Goal: Transaction & Acquisition: Book appointment/travel/reservation

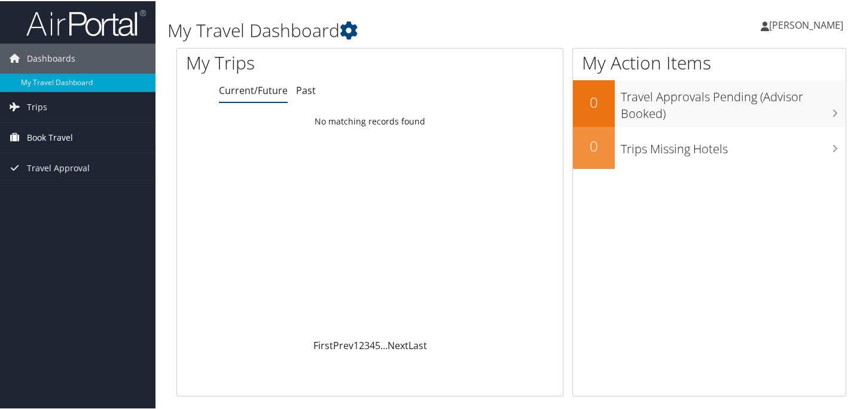
click at [40, 138] on span "Book Travel" at bounding box center [50, 136] width 46 height 30
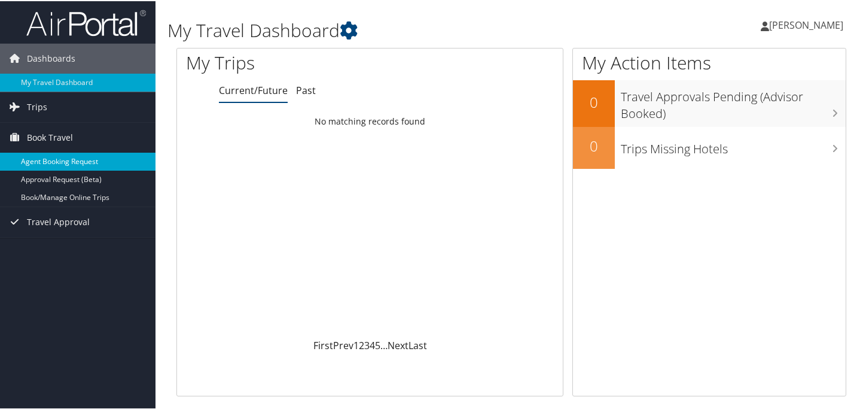
click at [75, 158] on link "Agent Booking Request" at bounding box center [78, 160] width 156 height 18
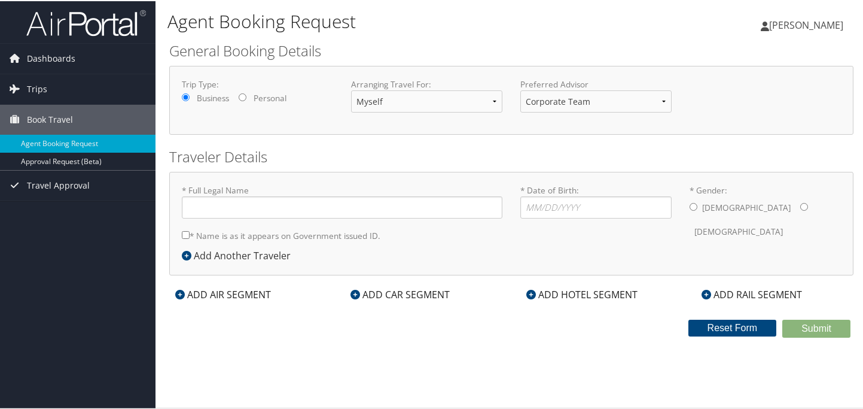
type input "Sachin Sonar"
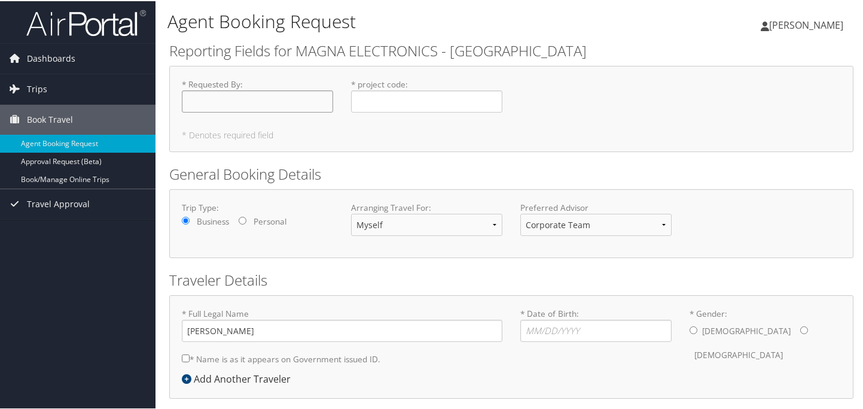
click at [239, 98] on input "* Requested By : Required" at bounding box center [257, 100] width 151 height 22
click at [246, 105] on input "* Requested By : Required" at bounding box center [257, 100] width 151 height 22
type input "[PERSON_NAME]"
click at [383, 99] on input "* project code : Required" at bounding box center [426, 100] width 151 height 22
click at [371, 98] on input "L2h2741 &" at bounding box center [426, 100] width 151 height 22
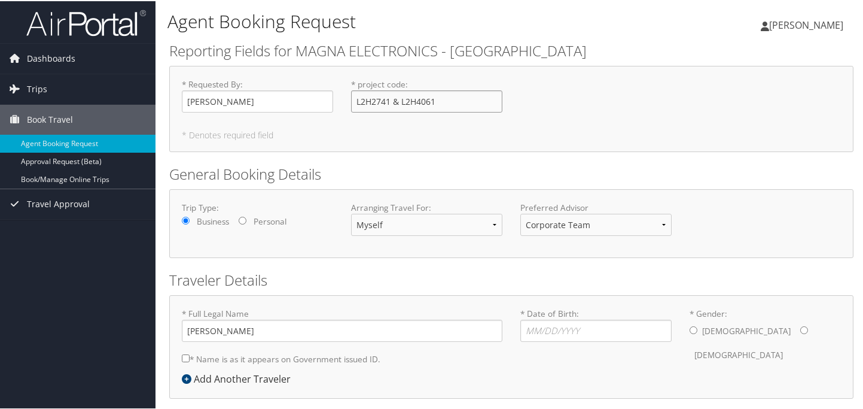
type input "L2H2741 & L2H4061"
click at [422, 227] on select "Myself Another Traveler Guest Traveler" at bounding box center [426, 223] width 151 height 22
drag, startPoint x: 590, startPoint y: 169, endPoint x: 595, endPoint y: 181, distance: 13.4
click at [590, 169] on h2 "General Booking Details" at bounding box center [511, 173] width 684 height 20
click at [584, 226] on select "Corporate Team [PERSON_NAME] Advisor Team" at bounding box center [595, 223] width 151 height 22
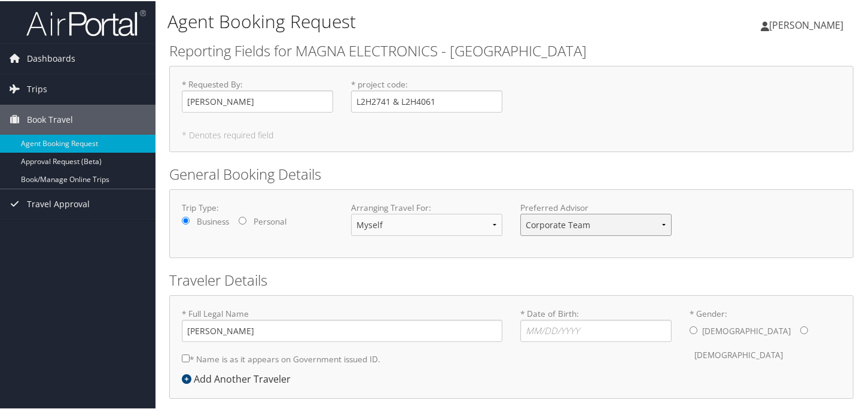
click at [520, 212] on select "Corporate Team [PERSON_NAME] Advisor Team" at bounding box center [595, 223] width 151 height 22
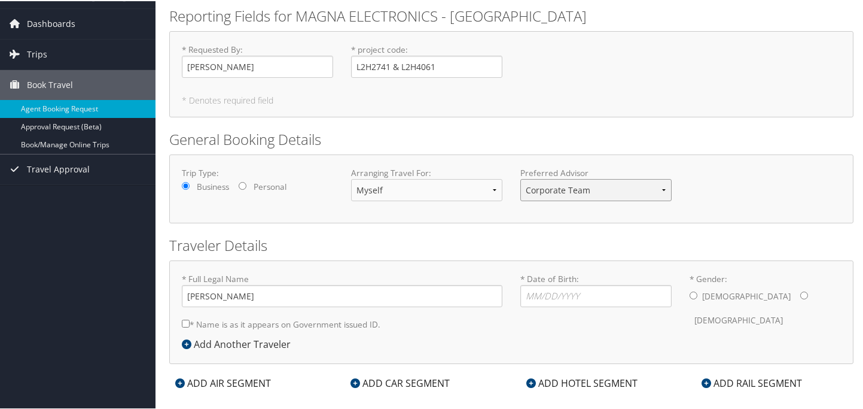
scroll to position [50, 0]
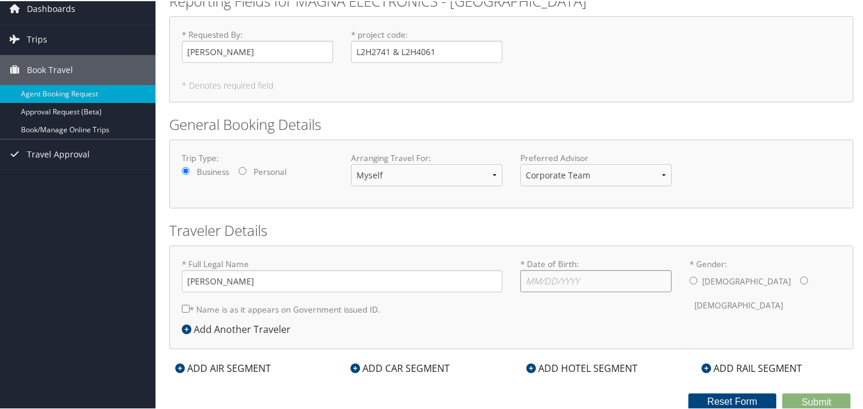
click at [532, 275] on input "* Date of Birth: Invalid Date" at bounding box center [595, 280] width 151 height 22
type input "[DATE]"
click at [695, 275] on div "[DEMOGRAPHIC_DATA] [DEMOGRAPHIC_DATA]" at bounding box center [765, 292] width 151 height 47
click at [686, 275] on div "* Gender: [DEMOGRAPHIC_DATA] [DEMOGRAPHIC_DATA]" at bounding box center [765, 286] width 169 height 59
click at [690, 277] on input "* Gender: [DEMOGRAPHIC_DATA] [DEMOGRAPHIC_DATA]" at bounding box center [694, 279] width 8 height 8
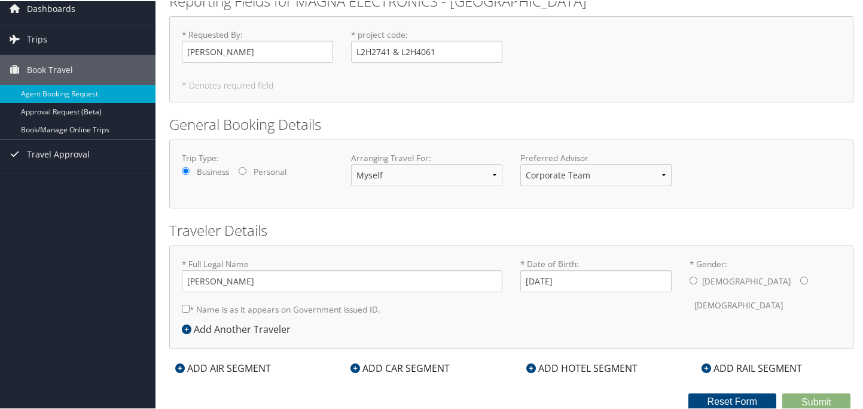
radio input "true"
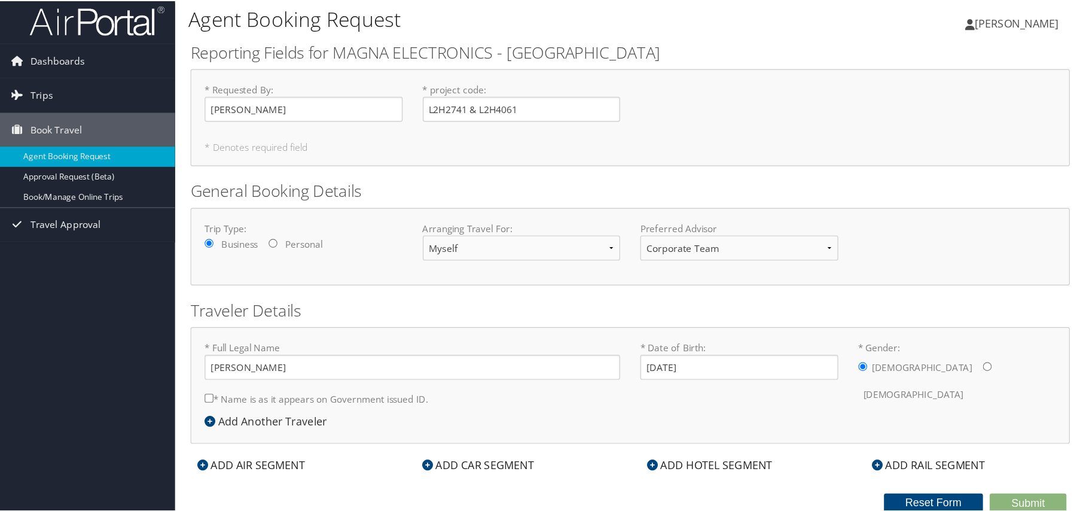
scroll to position [0, 0]
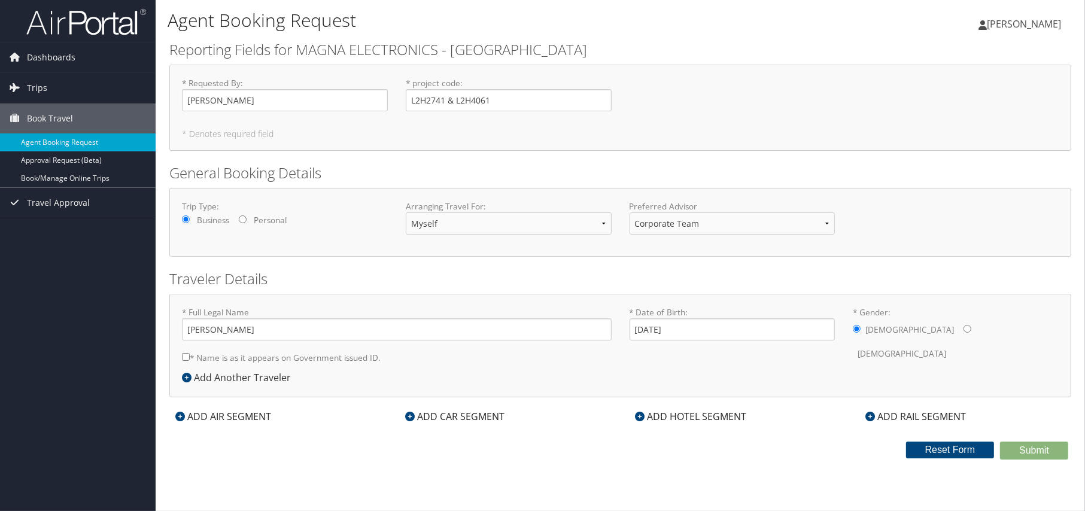
click at [183, 357] on input "* Name is as it appears on Government issued ID." at bounding box center [186, 357] width 8 height 8
checkbox input "true"
click at [186, 375] on icon at bounding box center [187, 378] width 10 height 10
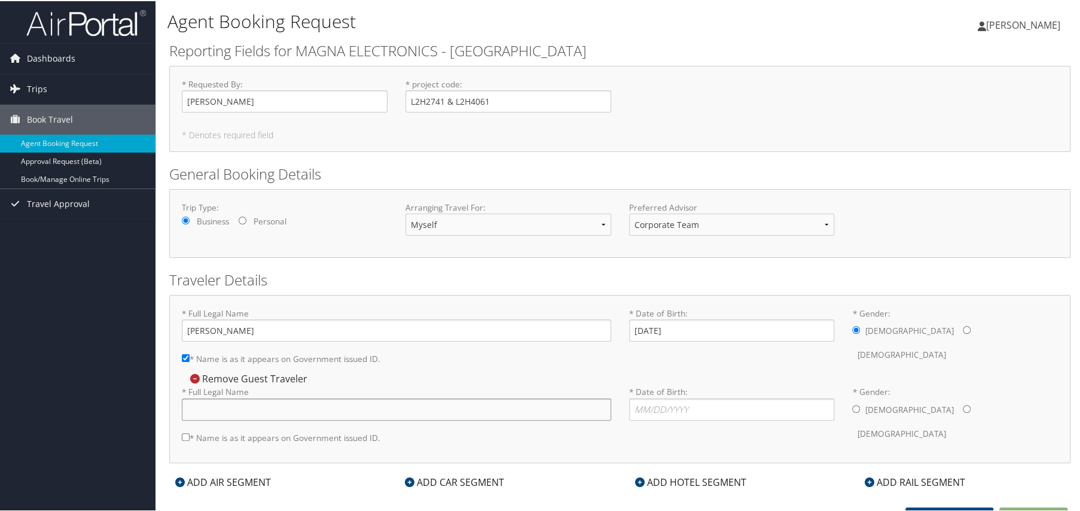
click at [239, 404] on input "* Full Legal Name" at bounding box center [397, 408] width 430 height 22
type input "Kavita Sachin sonar"
click at [668, 408] on input "* Date of Birth: Invalid Date" at bounding box center [732, 408] width 206 height 22
type input "0"
type input "4"
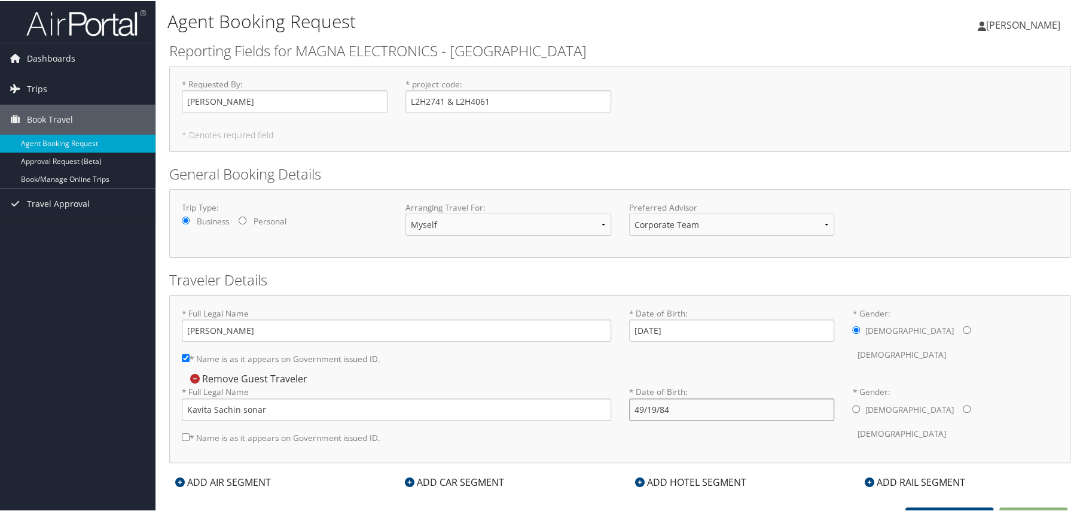
type input "49/19/84"
click at [867, 407] on input "* Gender: [DEMOGRAPHIC_DATA] [DEMOGRAPHIC_DATA]" at bounding box center [967, 408] width 8 height 8
radio input "true"
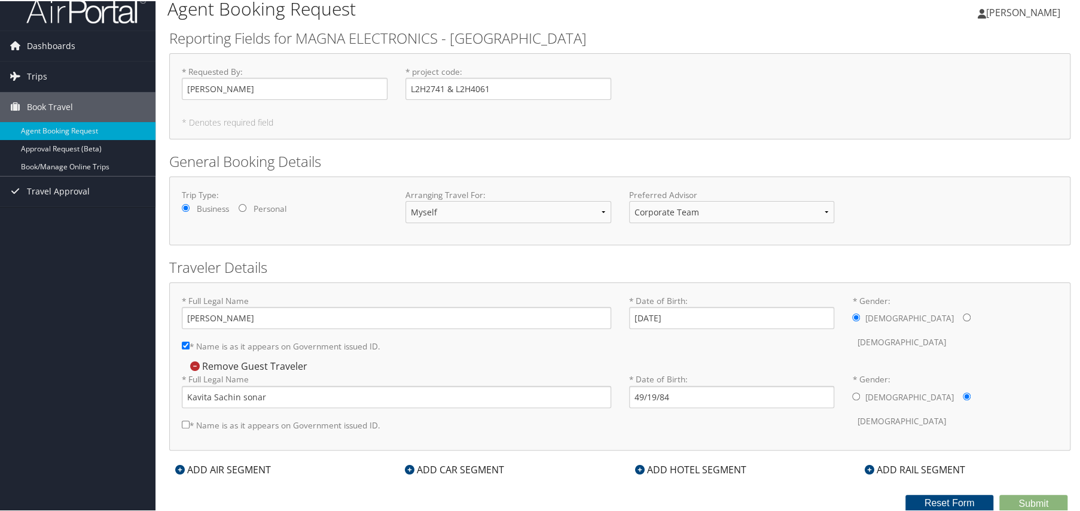
click at [187, 408] on input "* Name is as it appears on Government issued ID." at bounding box center [186, 423] width 8 height 8
click at [186, 408] on input "* Name is as it appears on Government issued ID." at bounding box center [186, 423] width 8 height 8
checkbox input "false"
drag, startPoint x: 681, startPoint y: 395, endPoint x: 530, endPoint y: 386, distance: 151.0
click at [530, 372] on form "* Full Legal Name [PERSON_NAME] sonar * Name is as it appears on Government iss…" at bounding box center [620, 372] width 894 height 0
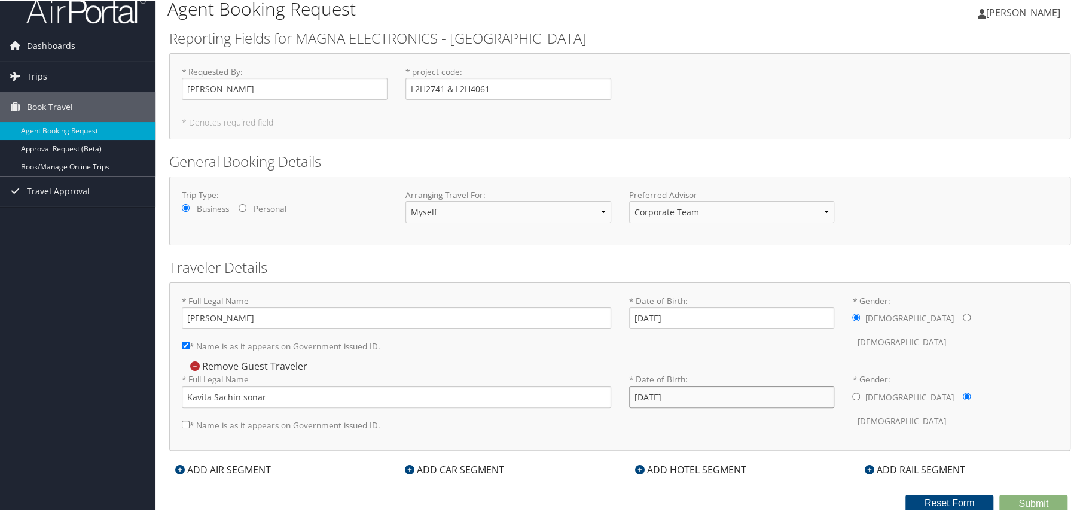
type input "[DATE]"
click at [867, 408] on div "* Full Legal Name [PERSON_NAME] sonar * Name is as it appears on Government iss…" at bounding box center [620, 404] width 894 height 64
click at [598, 212] on select "Myself Another Traveler Guest Traveler" at bounding box center [509, 211] width 206 height 22
click at [373, 252] on form "Reporting Fields for MAGNA ELECTRONICS - [GEOGRAPHIC_DATA] * Requested By : [PE…" at bounding box center [619, 269] width 901 height 484
click at [246, 206] on input "Personal" at bounding box center [243, 207] width 8 height 8
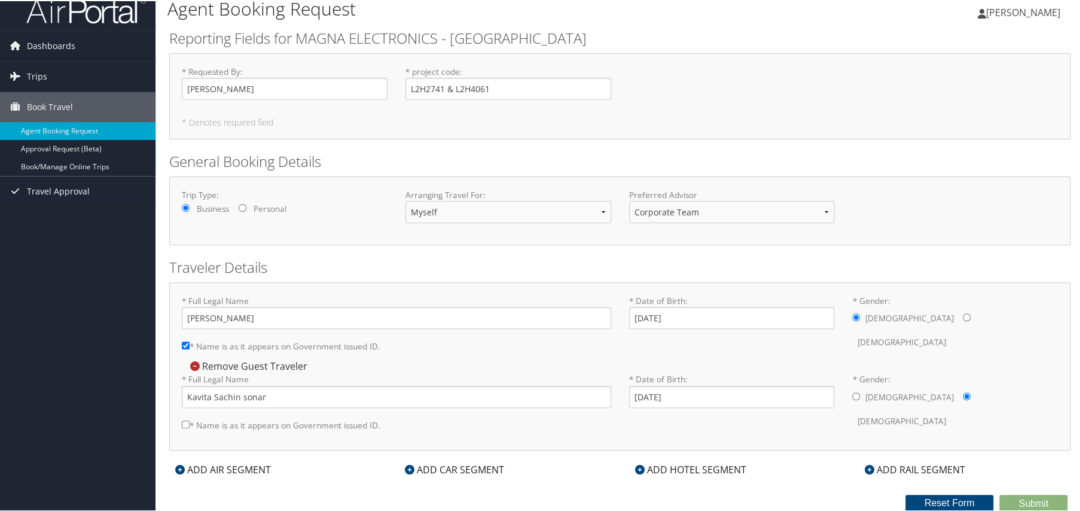
radio input "true"
click at [186, 205] on input "Business" at bounding box center [186, 207] width 8 height 8
radio input "true"
click at [182, 408] on input "* Name is as it appears on Government issued ID." at bounding box center [186, 423] width 8 height 8
click at [185, 408] on input "* Name is as it appears on Government issued ID." at bounding box center [186, 423] width 8 height 8
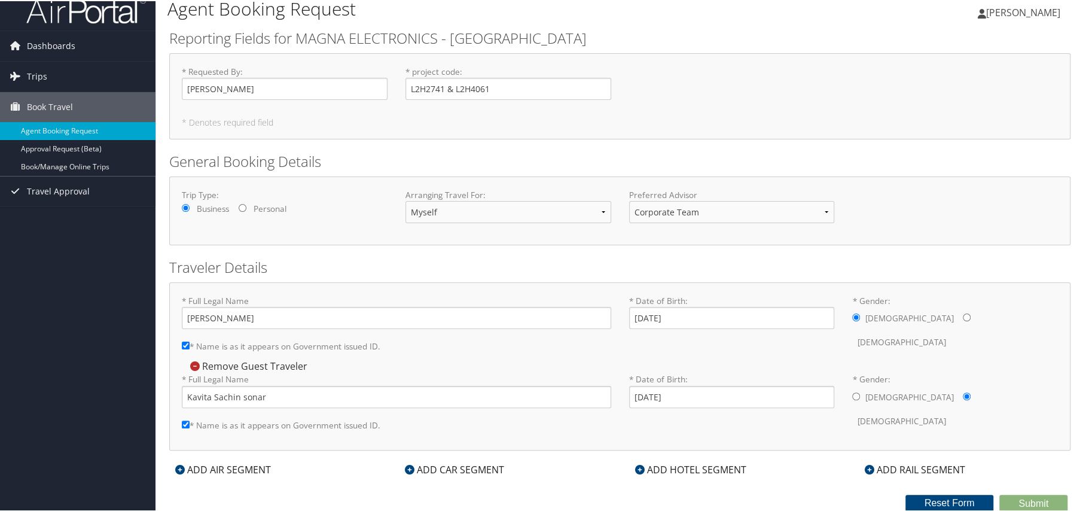
checkbox input "false"
click at [186, 345] on input "* Name is as it appears on Government issued ID." at bounding box center [186, 344] width 8 height 8
click at [185, 346] on input "* Name is as it appears on Government issued ID." at bounding box center [186, 344] width 8 height 8
checkbox input "true"
click at [178, 408] on icon at bounding box center [180, 469] width 10 height 10
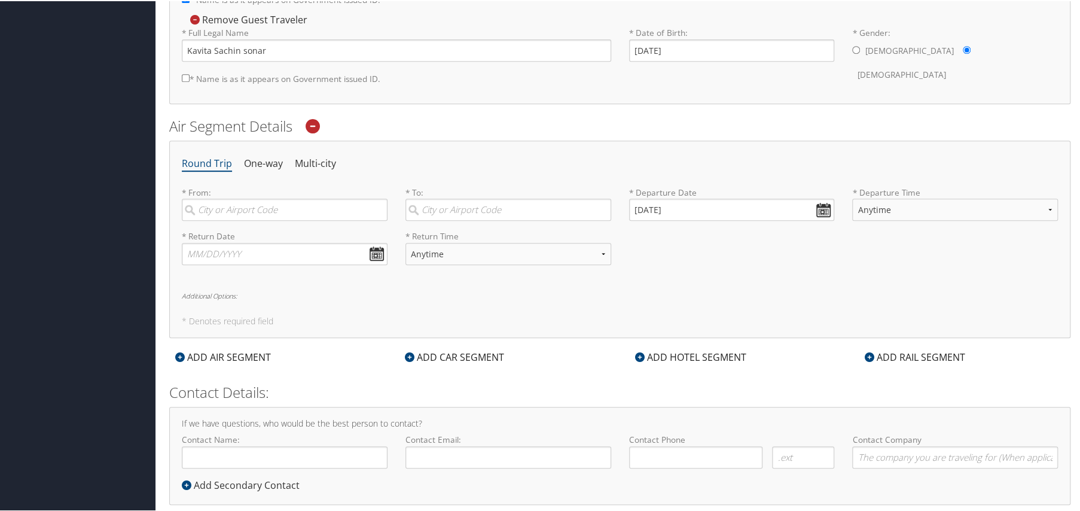
scroll to position [380, 0]
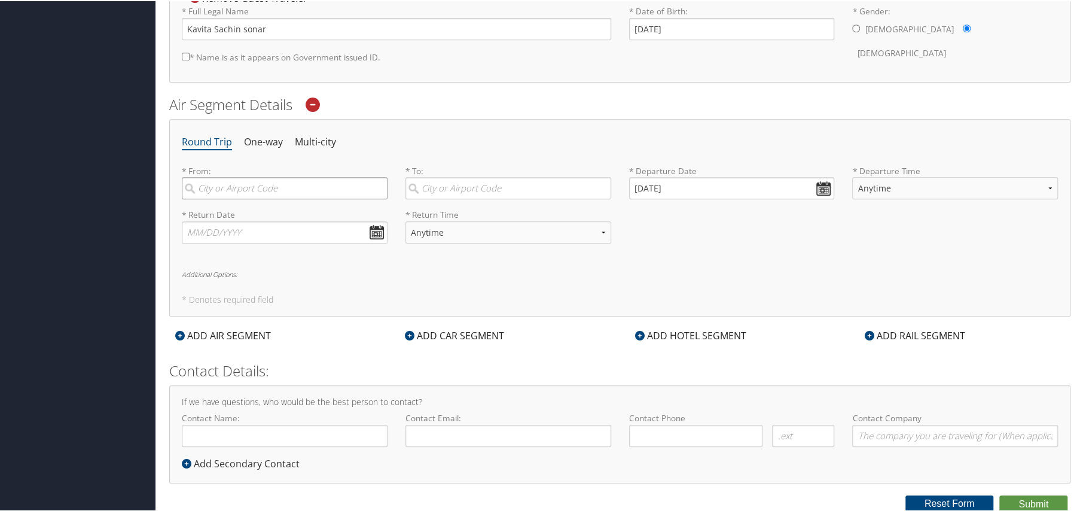
click at [214, 188] on input "search" at bounding box center [285, 187] width 206 height 22
click at [240, 210] on div "[GEOGRAPHIC_DATA] (DTW MI)" at bounding box center [286, 212] width 190 height 16
click at [240, 198] on input "DTW" at bounding box center [285, 187] width 206 height 22
type input "[GEOGRAPHIC_DATA] (DTW MI)"
click at [459, 182] on input "search" at bounding box center [509, 187] width 206 height 22
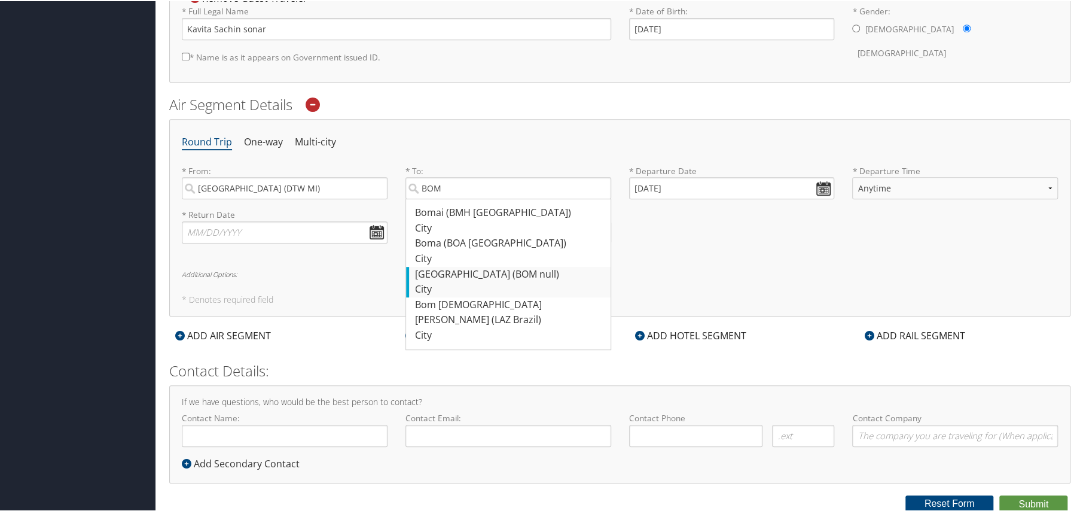
click at [447, 281] on div "[GEOGRAPHIC_DATA] (BOM null)" at bounding box center [510, 274] width 190 height 16
click at [447, 198] on input "BOM" at bounding box center [509, 187] width 206 height 22
type input "[GEOGRAPHIC_DATA] (BOM null)"
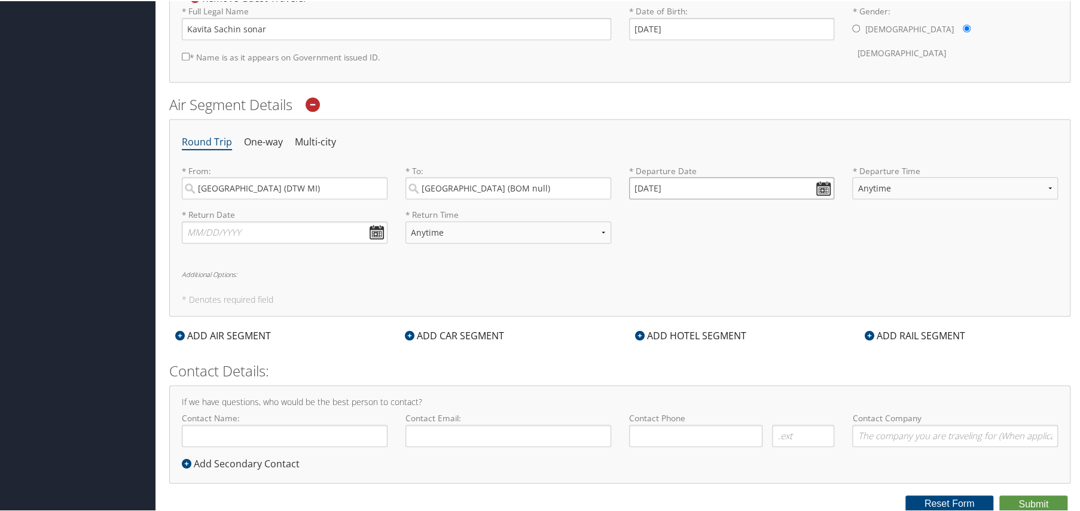
click at [821, 187] on input "[DATE]" at bounding box center [732, 187] width 206 height 22
click at [750, 214] on th at bounding box center [747, 215] width 16 height 16
click at [693, 280] on td "12" at bounding box center [695, 284] width 16 height 16
type input "[DATE]"
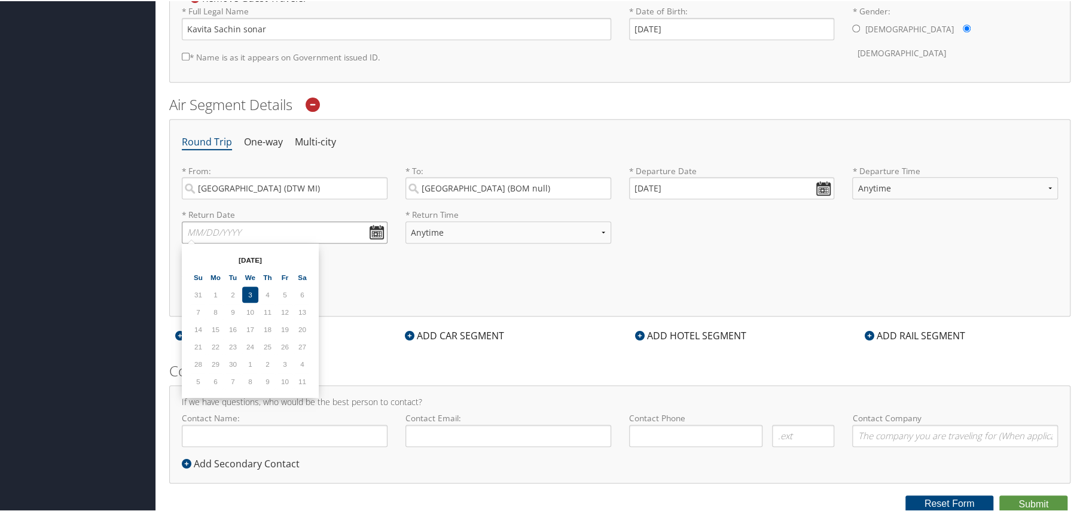
click at [371, 227] on input "text" at bounding box center [285, 231] width 206 height 22
click at [301, 256] on th at bounding box center [302, 259] width 16 height 16
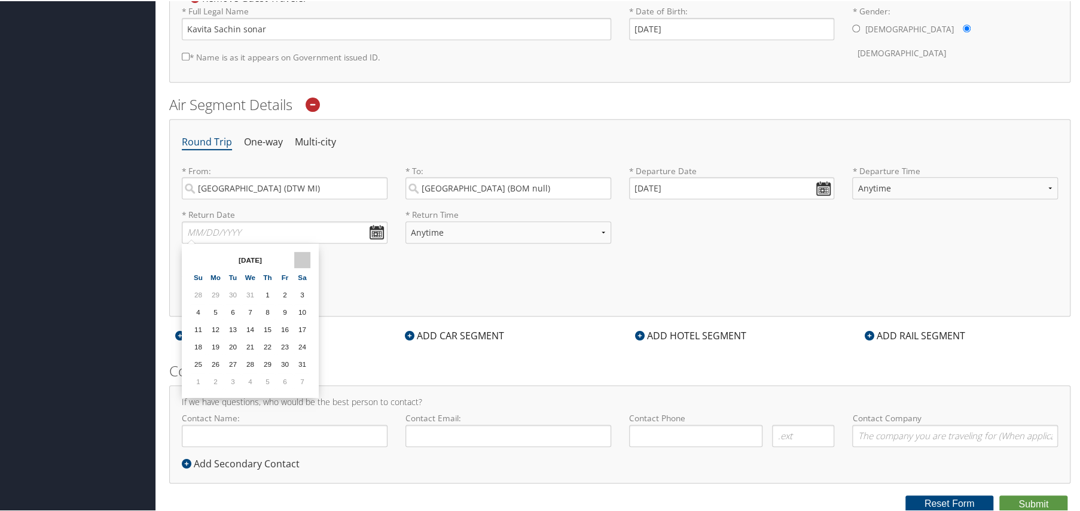
click at [301, 256] on th at bounding box center [302, 259] width 16 height 16
click at [198, 258] on th at bounding box center [198, 259] width 16 height 16
click at [265, 310] on td "8" at bounding box center [268, 311] width 16 height 16
type input "[DATE]"
click at [264, 408] on input "Contact Name:" at bounding box center [285, 435] width 206 height 22
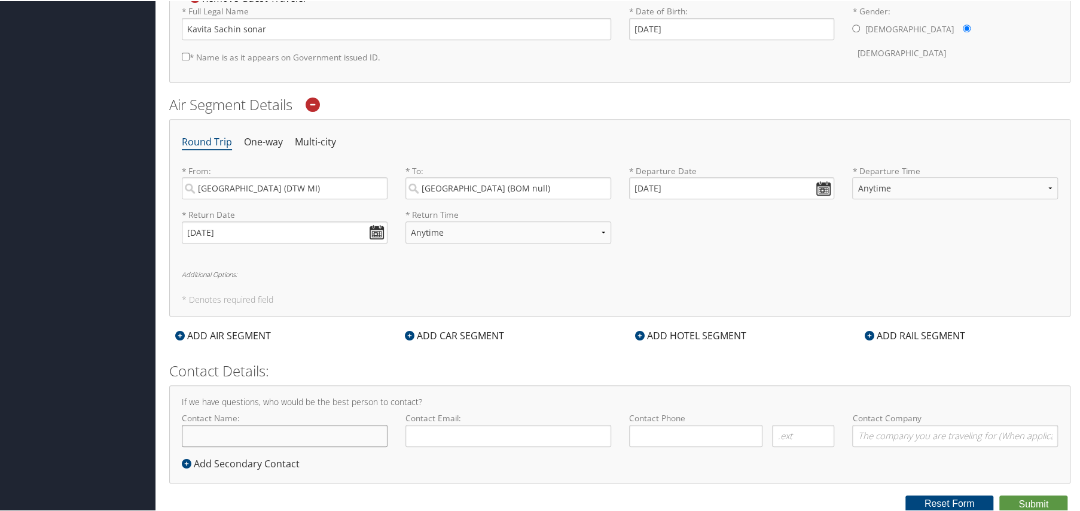
type input "[PERSON_NAME]"
type input "[EMAIL_ADDRESS][DOMAIN_NAME]"
type input "( ) -"
drag, startPoint x: 536, startPoint y: 428, endPoint x: 392, endPoint y: 430, distance: 143.6
click at [392, 408] on div "Contact Name: [PERSON_NAME] Required Contact Email: [EMAIL_ADDRESS][DOMAIN_NAME…" at bounding box center [620, 433] width 894 height 44
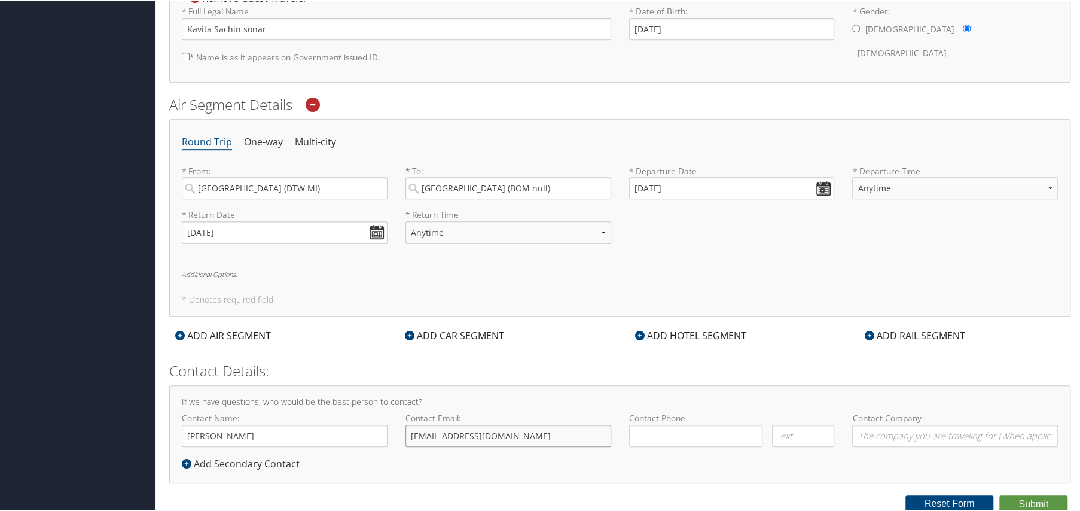
type input "[EMAIL_ADDRESS][DOMAIN_NAME]"
click at [663, 408] on input "( ) -" at bounding box center [696, 435] width 134 height 22
type input "[PHONE_NUMBER]"
click at [867, 408] on input "Contact Company" at bounding box center [955, 435] width 206 height 22
click at [787, 408] on input "text" at bounding box center [803, 435] width 62 height 22
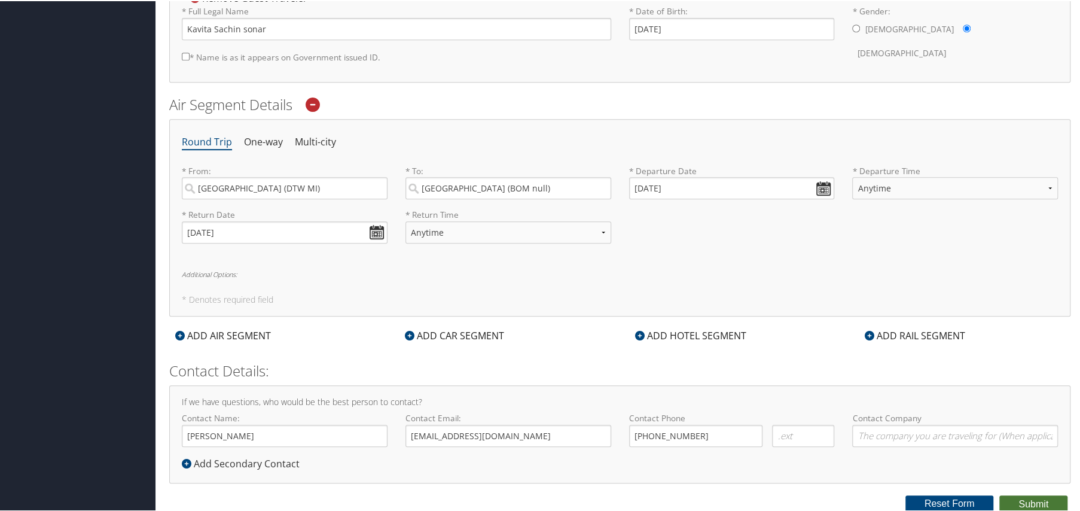
click at [867, 408] on button "Submit" at bounding box center [1034, 503] width 68 height 18
click at [184, 56] on input "* Name is as it appears on Government issued ID." at bounding box center [186, 55] width 8 height 8
checkbox input "true"
click at [867, 408] on button "Submit" at bounding box center [1034, 503] width 68 height 18
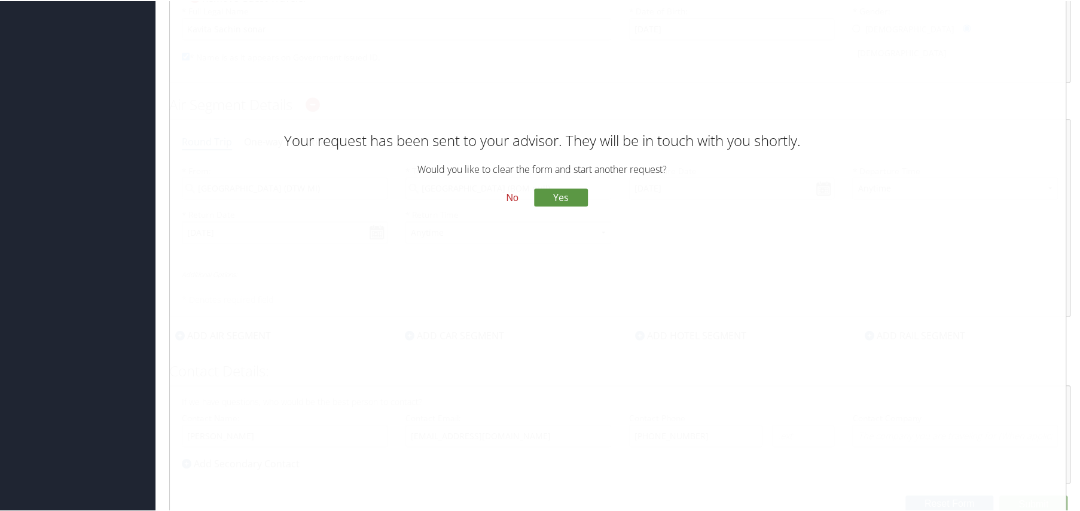
click at [508, 200] on button "No" at bounding box center [512, 197] width 31 height 20
